Goal: Browse casually

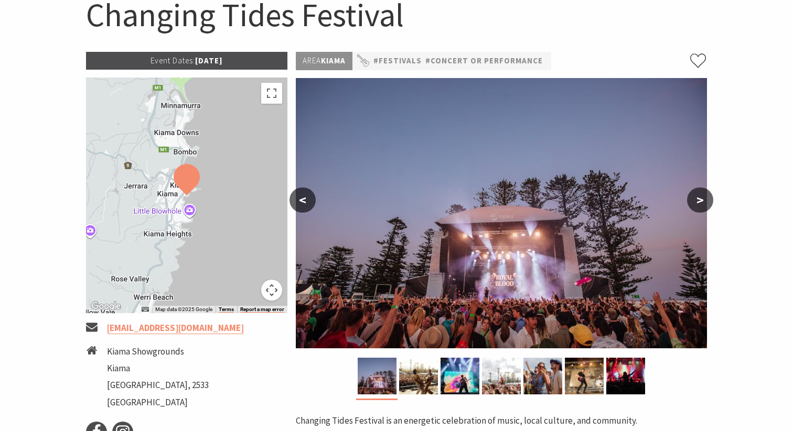
scroll to position [295, 0]
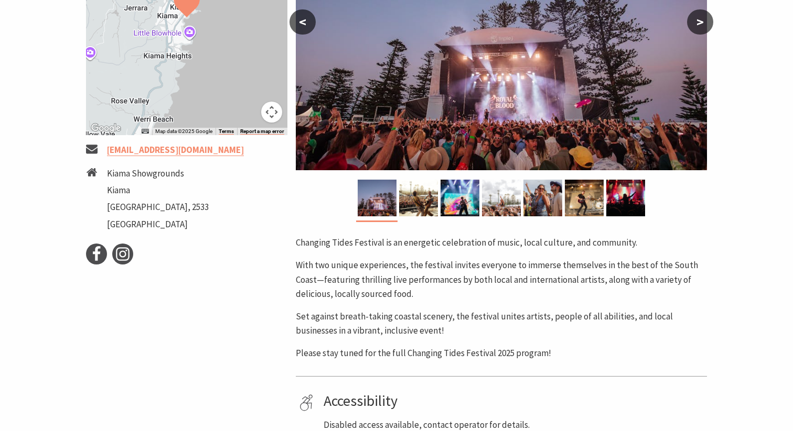
click at [707, 16] on button ">" at bounding box center [700, 21] width 26 height 25
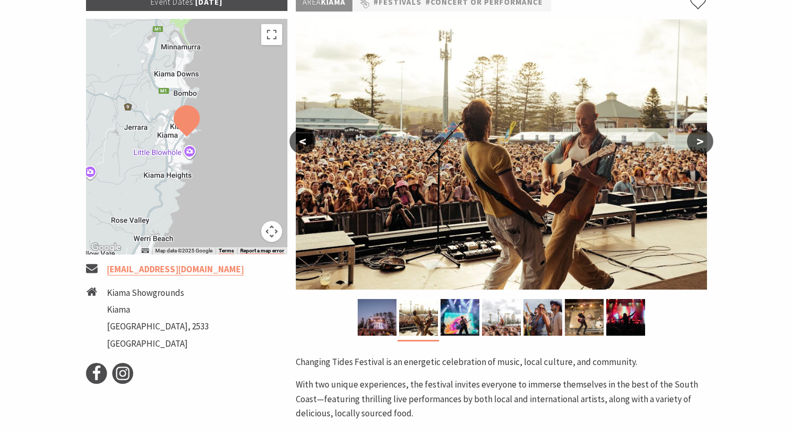
scroll to position [175, 0]
click at [706, 141] on button ">" at bounding box center [700, 141] width 26 height 25
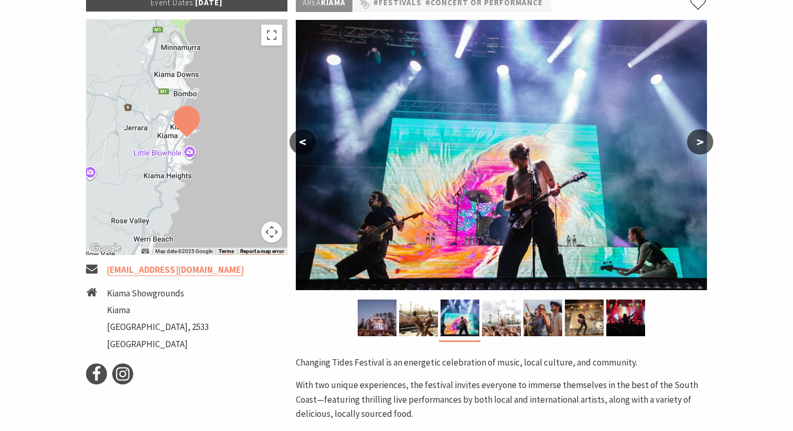
click at [706, 141] on button ">" at bounding box center [700, 141] width 26 height 25
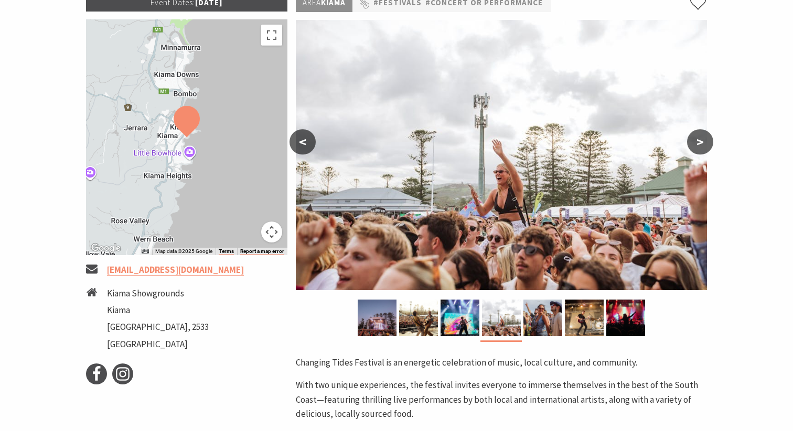
click at [706, 141] on button ">" at bounding box center [700, 141] width 26 height 25
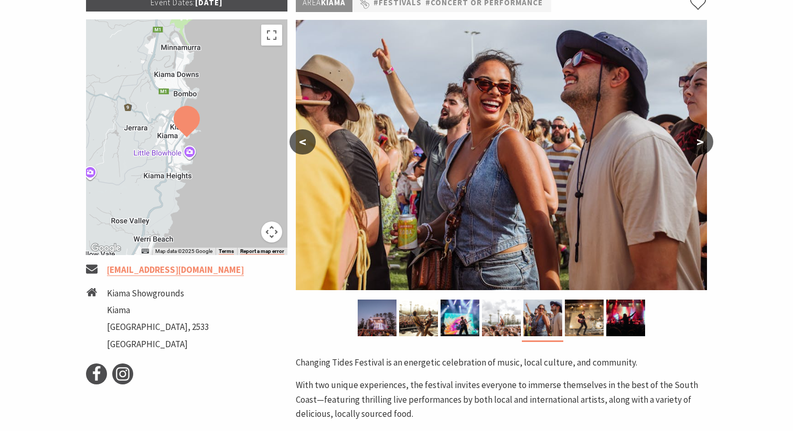
click at [706, 141] on button ">" at bounding box center [700, 141] width 26 height 25
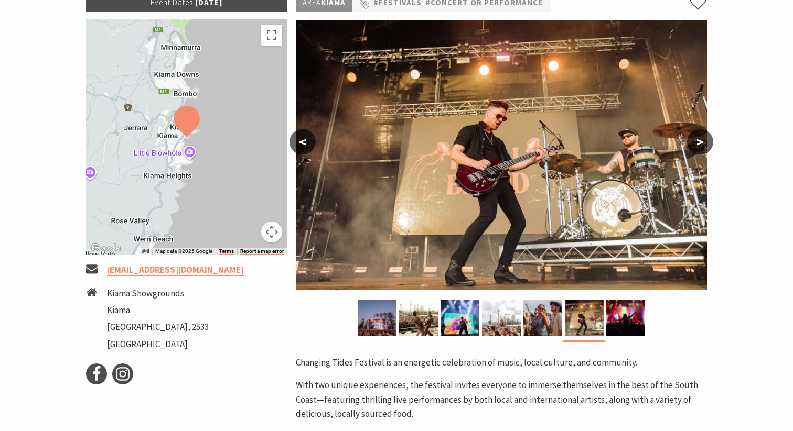
click at [706, 141] on button ">" at bounding box center [700, 141] width 26 height 25
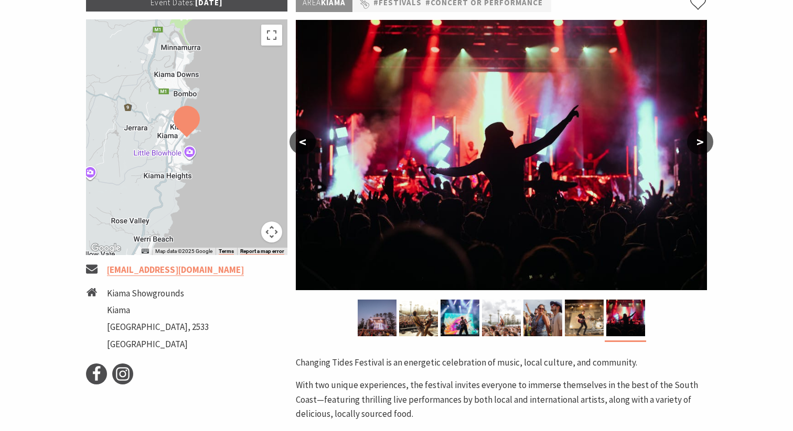
click at [706, 141] on button ">" at bounding box center [700, 141] width 26 height 25
